Goal: Task Accomplishment & Management: Manage account settings

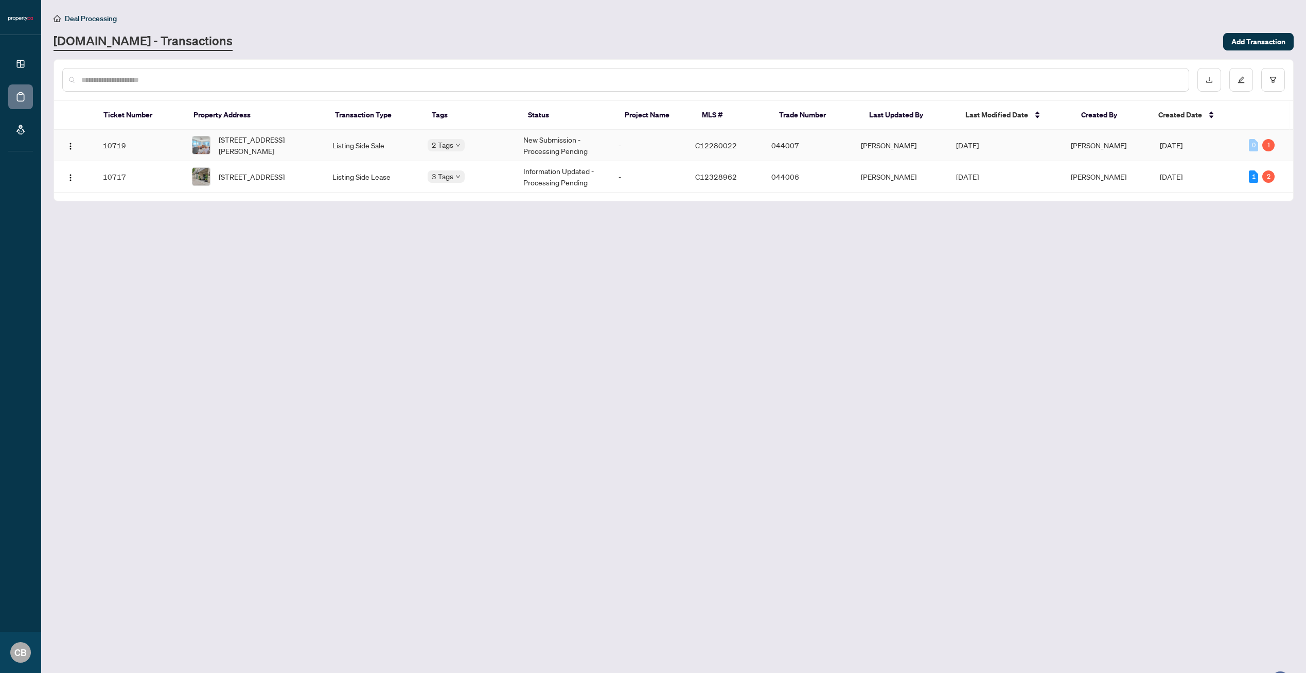
click at [327, 147] on td "Listing Side Sale" at bounding box center [372, 145] width 96 height 31
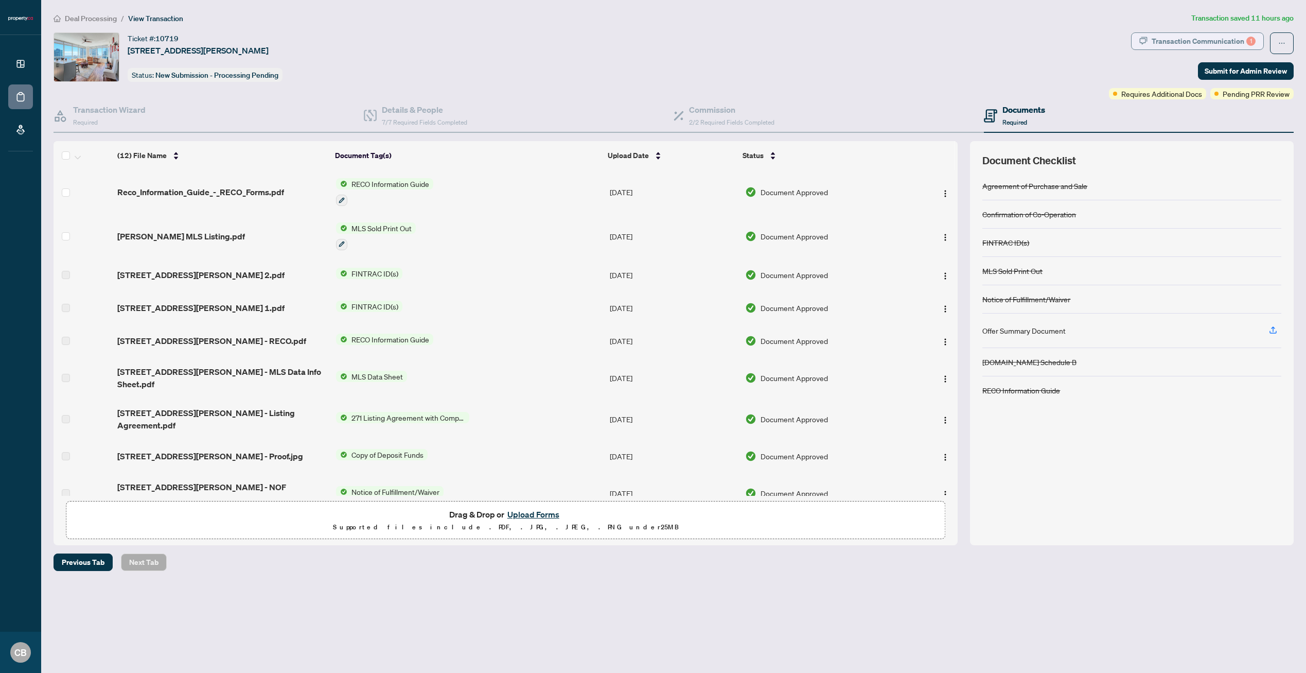
click at [1202, 45] on div "Transaction Communication 1" at bounding box center [1204, 41] width 104 height 16
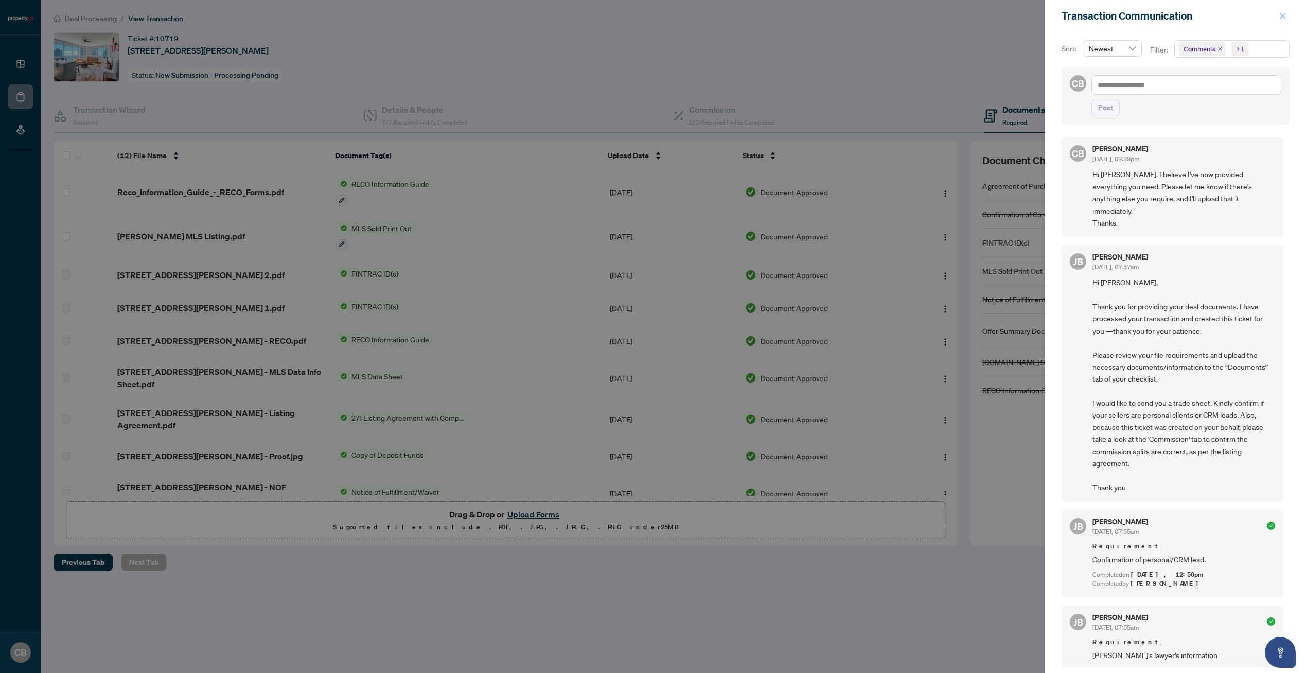
click at [1285, 16] on icon "close" at bounding box center [1283, 15] width 7 height 7
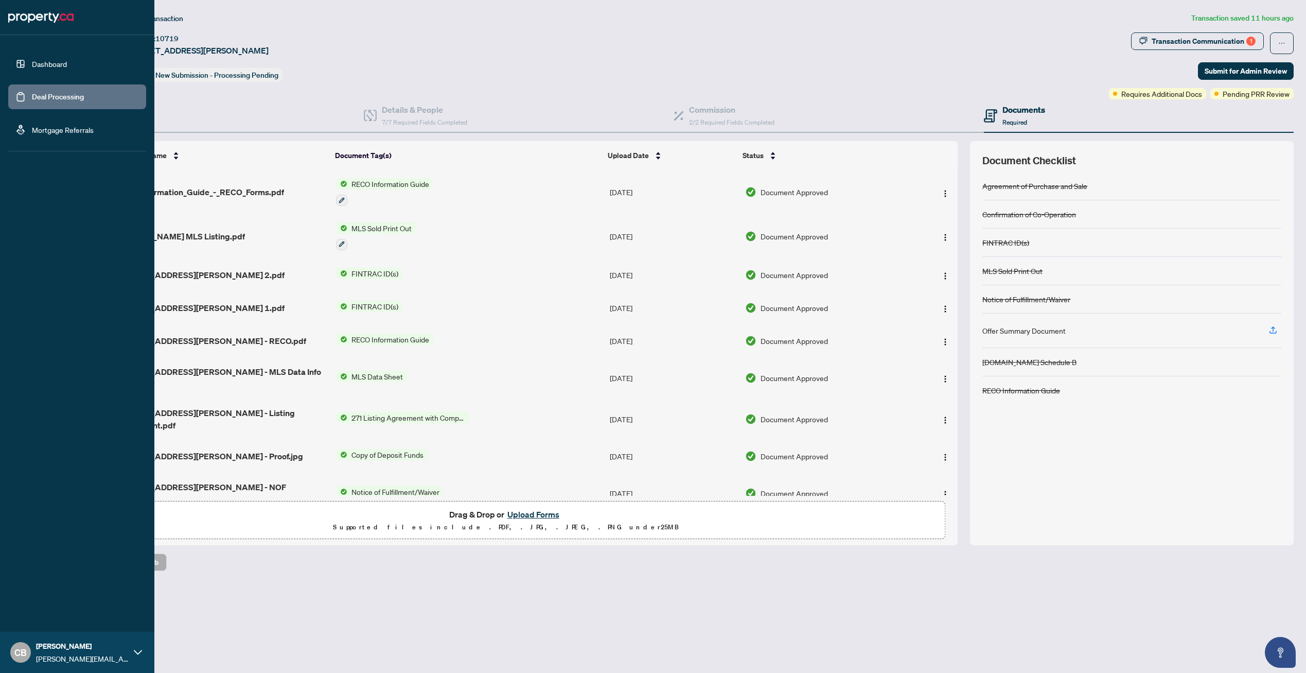
click at [32, 95] on link "Deal Processing" at bounding box center [58, 96] width 52 height 9
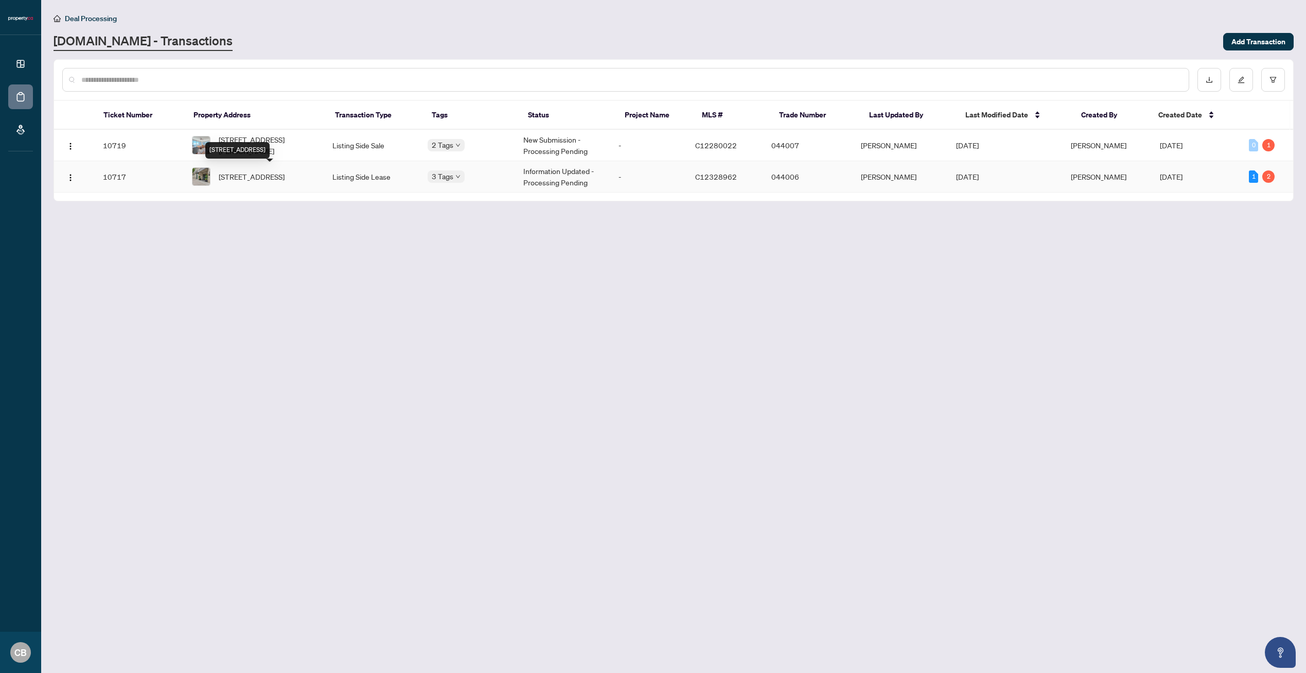
click at [285, 171] on span "[STREET_ADDRESS]" at bounding box center [252, 176] width 66 height 11
